Goal: Transaction & Acquisition: Purchase product/service

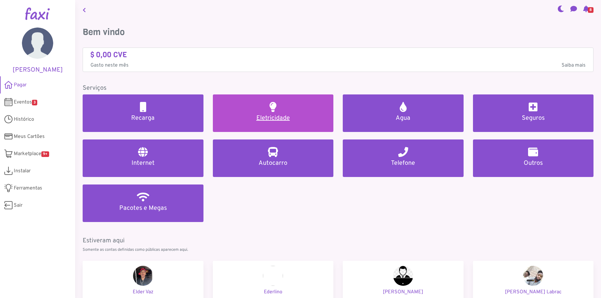
click at [277, 116] on h5 "Eletricidade" at bounding box center [273, 118] width 106 height 8
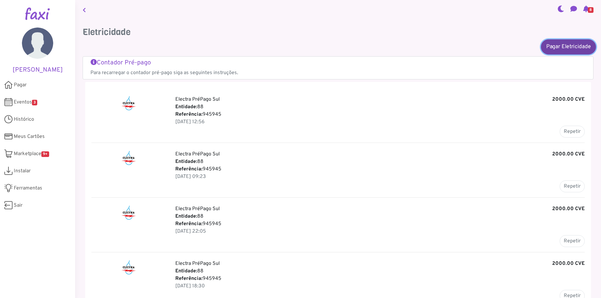
click at [571, 47] on link "Pagar Eletricidade" at bounding box center [568, 46] width 55 height 15
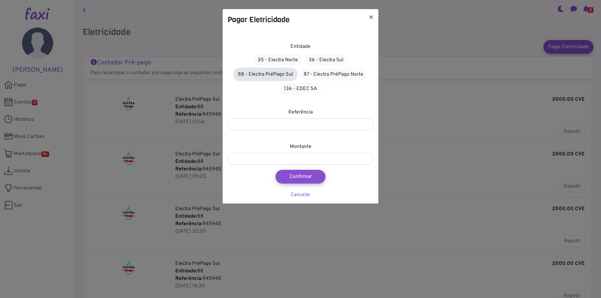
click at [278, 76] on link "88 - Electra PréPago Sul" at bounding box center [265, 75] width 63 height 12
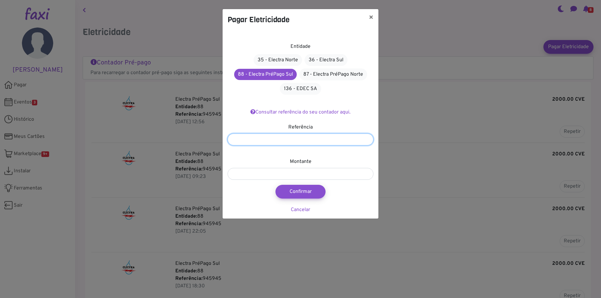
click at [309, 139] on input "number" at bounding box center [300, 140] width 146 height 12
click at [309, 112] on link "Consultar referência do seu contador aqui." at bounding box center [300, 112] width 100 height 6
click at [377, 15] on button "×" at bounding box center [370, 18] width 15 height 18
